Goal: Ask a question

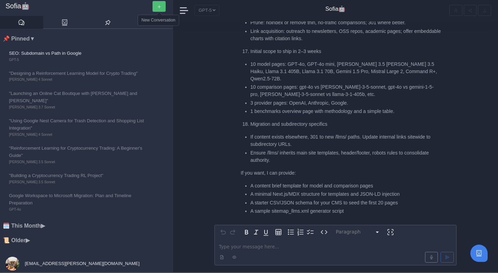
click at [163, 6] on button "button" at bounding box center [159, 6] width 13 height 11
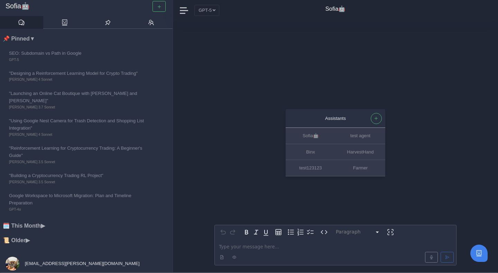
click at [242, 246] on p "editable markdown" at bounding box center [335, 246] width 233 height 7
paste div "editable markdown"
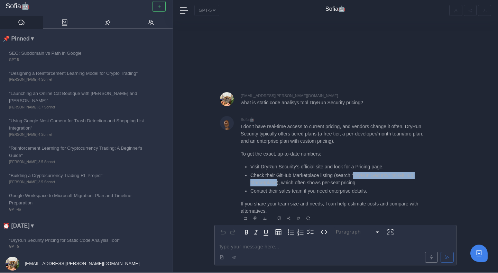
drag, startPoint x: 357, startPoint y: 174, endPoint x: 278, endPoint y: 184, distance: 79.6
click at [278, 184] on li "Check their GitHub Marketplace listing (search “DryRun Security” on GitHub Mark…" at bounding box center [337, 179] width 174 height 15
copy li "DryRun Security” on GitHub Marketplace"
